Goal: Check status: Check status

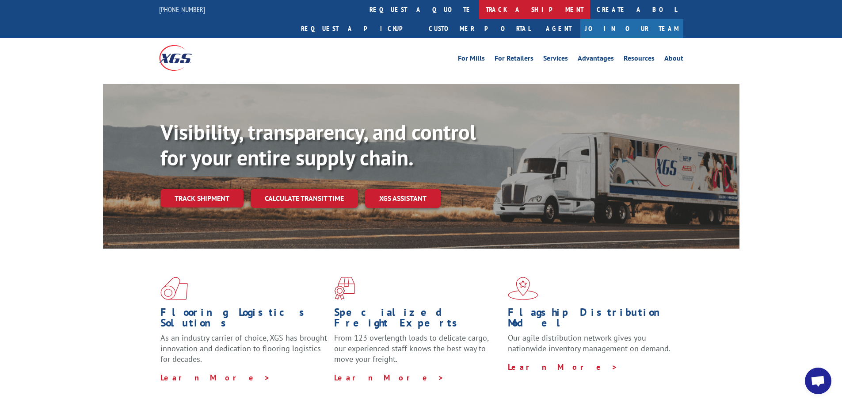
click at [479, 8] on link "track a shipment" at bounding box center [534, 9] width 111 height 19
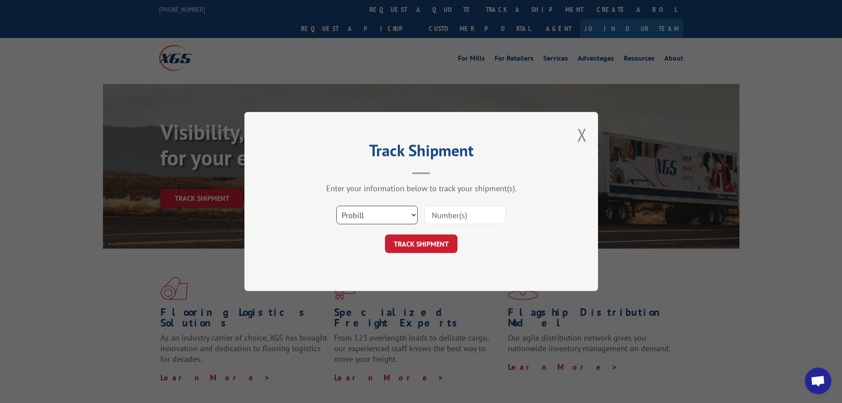
click at [398, 213] on select "Select category... Probill BOL PO" at bounding box center [376, 215] width 81 height 19
select select "bol"
click at [336, 206] on select "Select category... Probill BOL PO" at bounding box center [376, 215] width 81 height 19
click at [436, 227] on div "Select category... Probill BOL PO" at bounding box center [421, 214] width 265 height 29
click at [442, 215] on input at bounding box center [464, 215] width 81 height 19
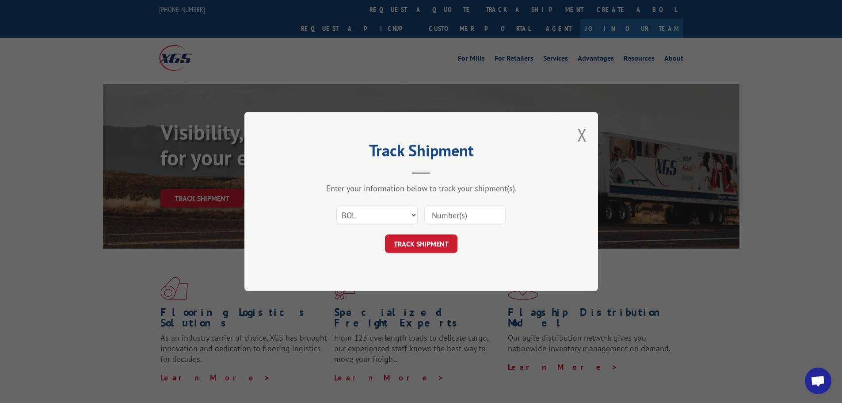
paste input "6082209"
type input "6082209"
click at [436, 244] on button "TRACK SHIPMENT" at bounding box center [421, 243] width 72 height 19
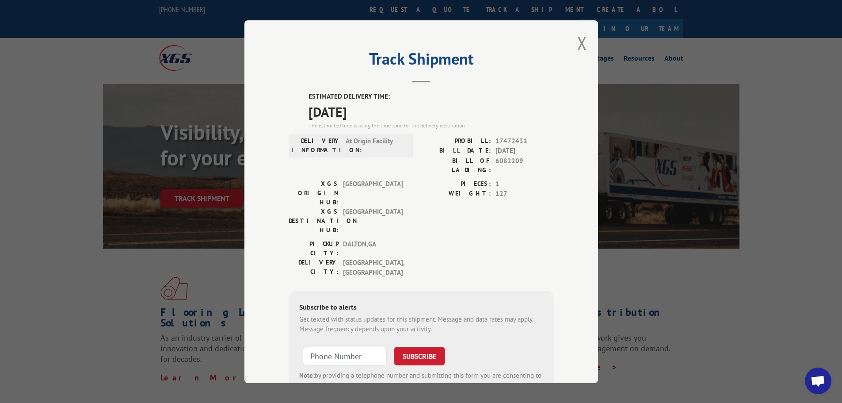
drag, startPoint x: 387, startPoint y: 115, endPoint x: 308, endPoint y: 118, distance: 79.6
click at [309, 118] on span "[DATE]" at bounding box center [431, 111] width 245 height 20
copy span "[DATE]"
click at [400, 163] on div "DELIVERY INFORMATION: At Origin Facility" at bounding box center [351, 157] width 125 height 43
